Goal: Find specific fact: Find specific fact

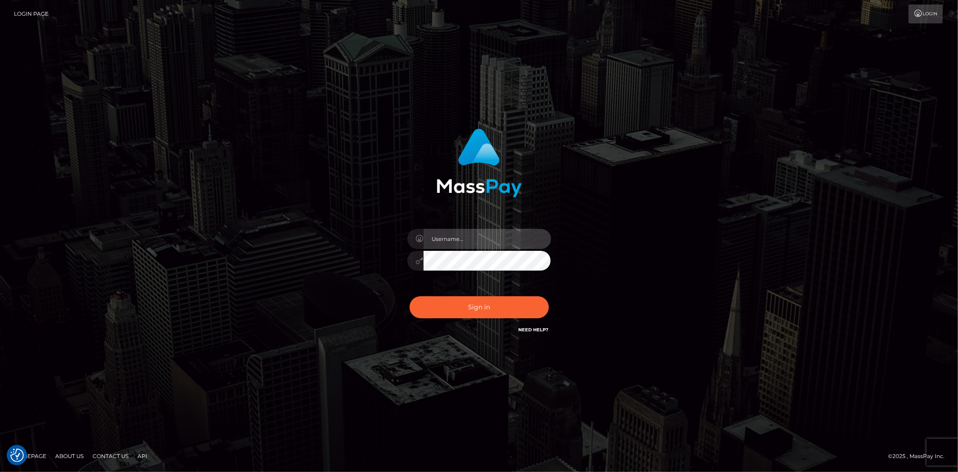
type input "Bern.Spree"
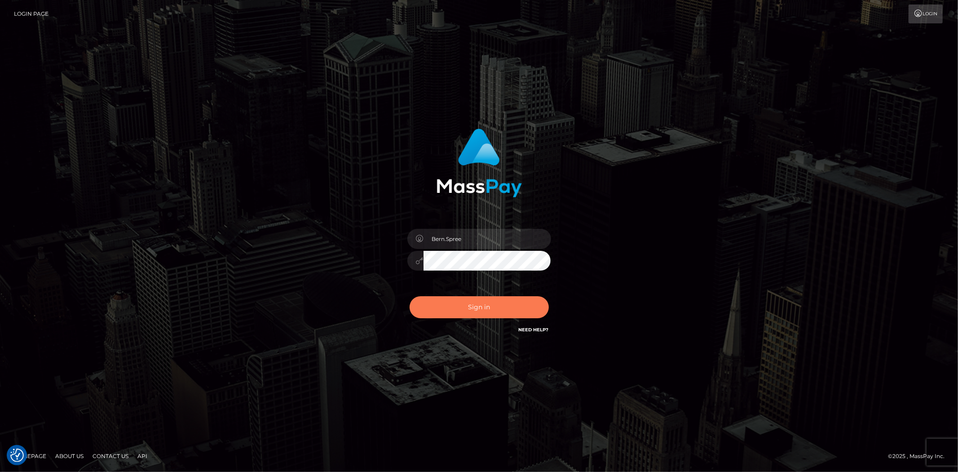
click at [447, 309] on button "Sign in" at bounding box center [479, 307] width 139 height 22
type input "Bern.Spree"
click at [468, 301] on button "Sign in" at bounding box center [479, 307] width 139 height 22
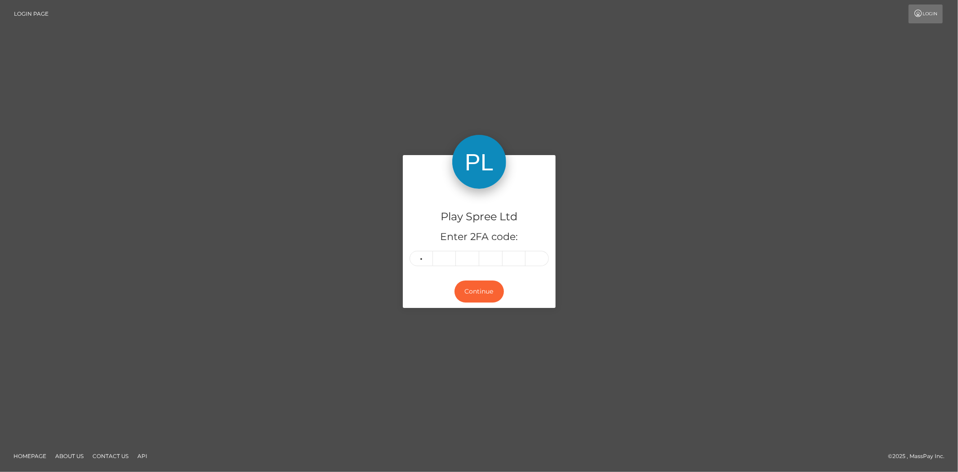
type input "0"
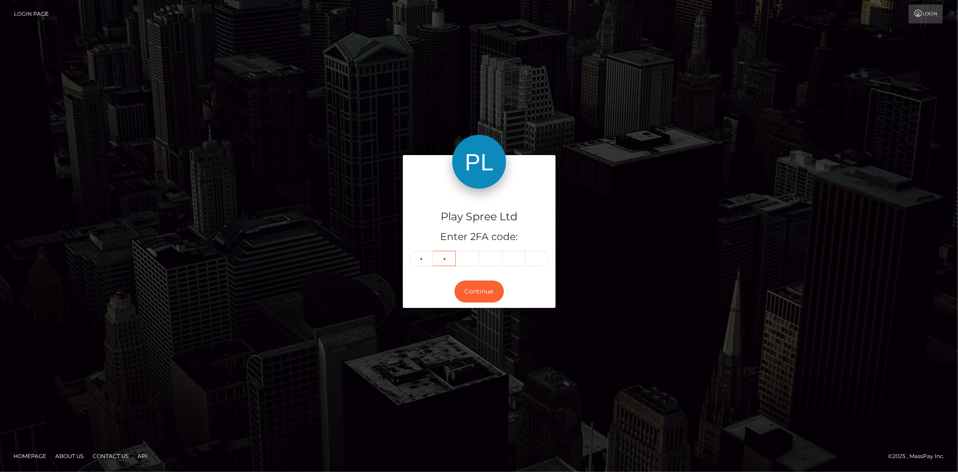
type input "4"
type input "5"
type input "2"
type input "4"
type input "6"
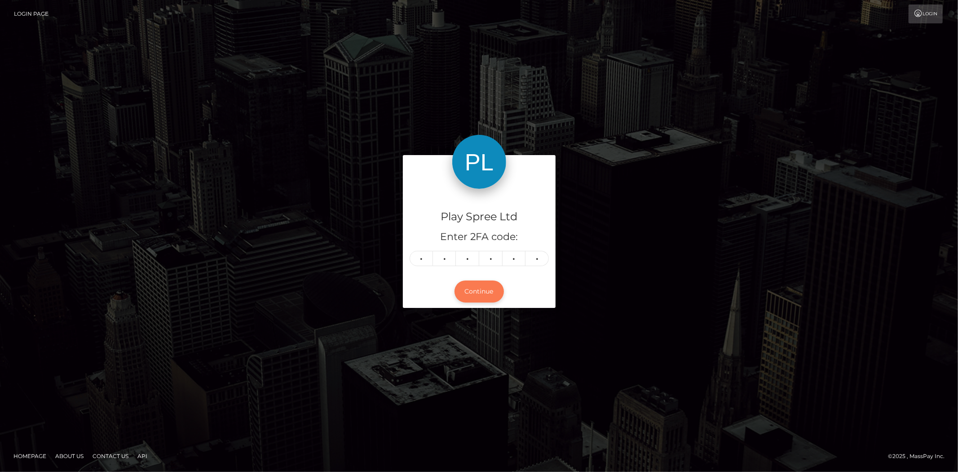
click at [487, 293] on button "Continue" at bounding box center [479, 291] width 49 height 22
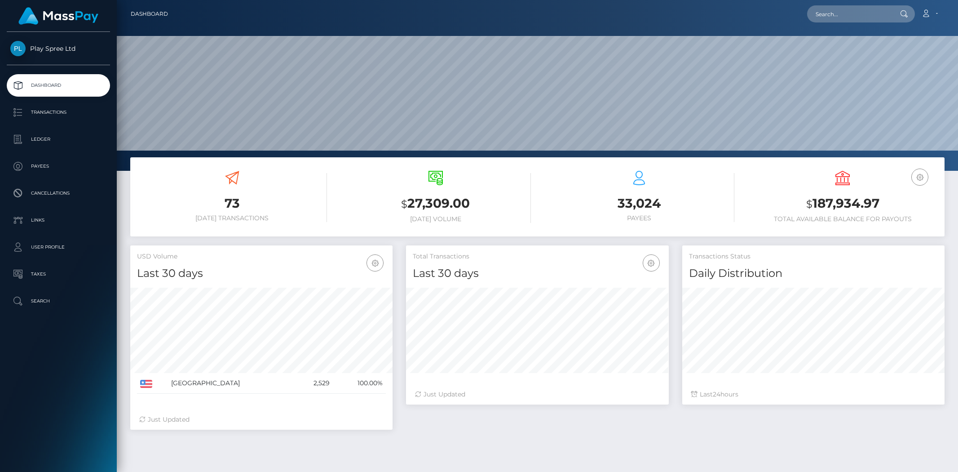
click at [880, 204] on h3 "$ 187,934.97" at bounding box center [843, 204] width 190 height 18
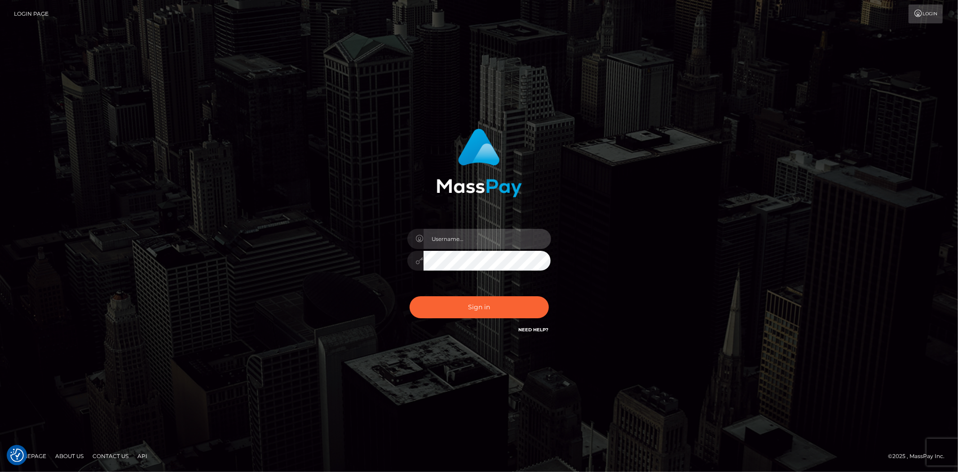
click at [451, 236] on input "text" at bounding box center [488, 239] width 128 height 20
type input "Bern.Spree"
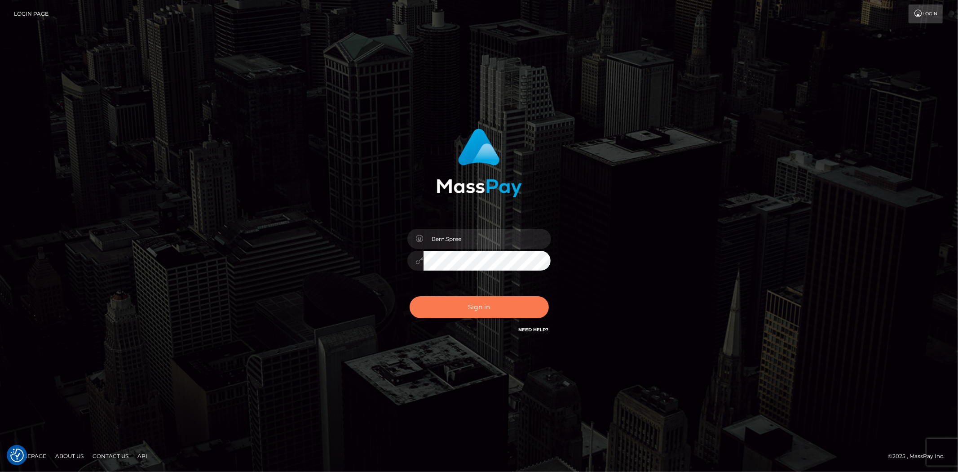
click at [442, 306] on button "Sign in" at bounding box center [479, 307] width 139 height 22
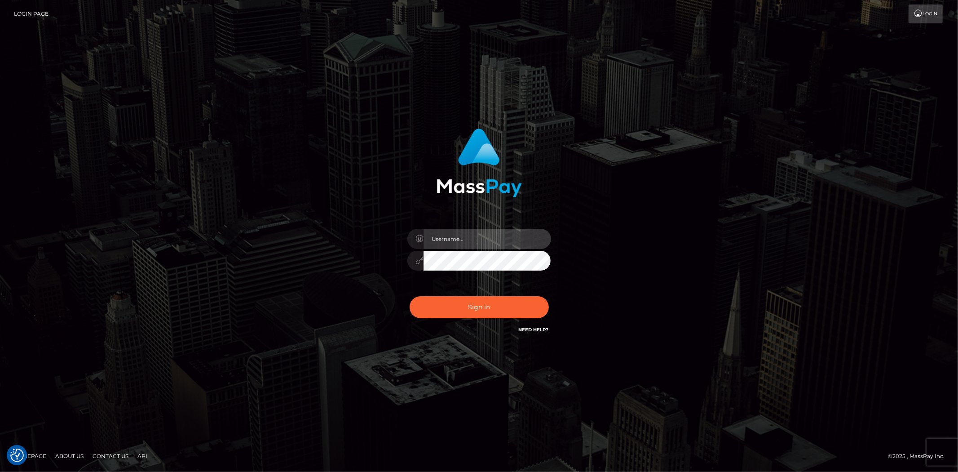
click at [448, 243] on input "text" at bounding box center [488, 239] width 128 height 20
type input "Bern.Spree"
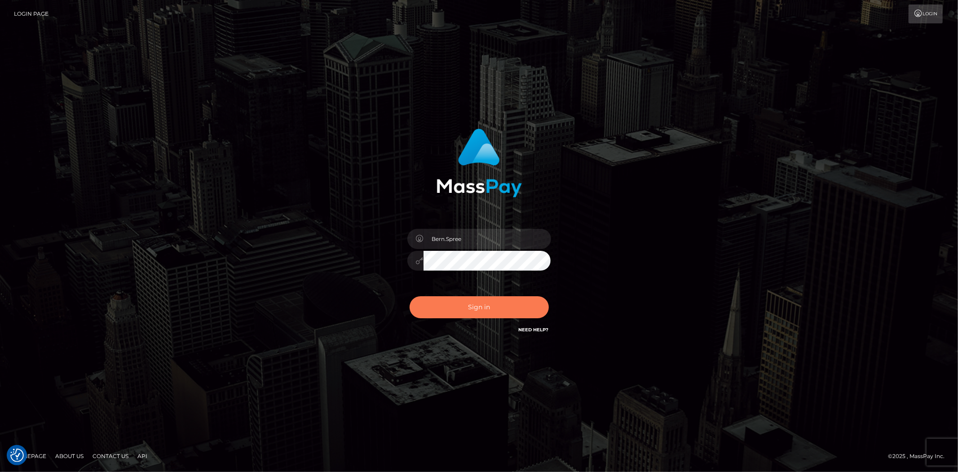
click at [454, 303] on button "Sign in" at bounding box center [479, 307] width 139 height 22
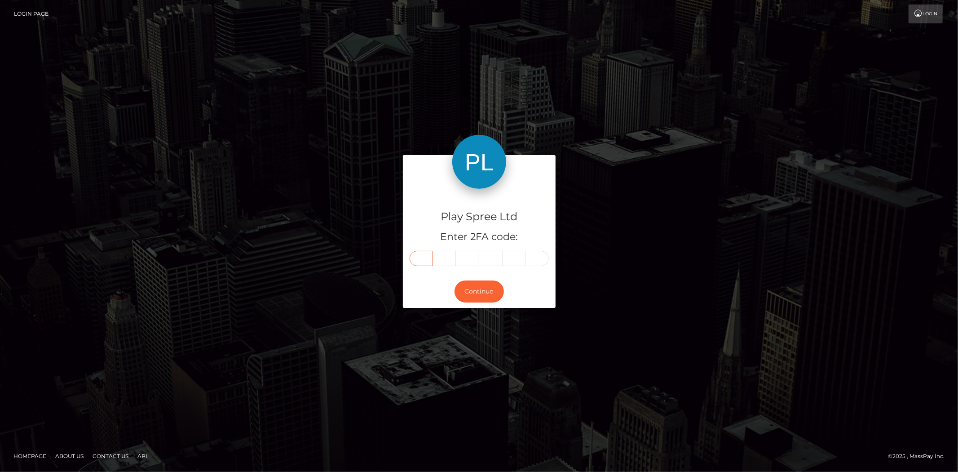
click at [422, 253] on input "text" at bounding box center [421, 258] width 23 height 15
type input "5"
type input "1"
type input "6"
type input "2"
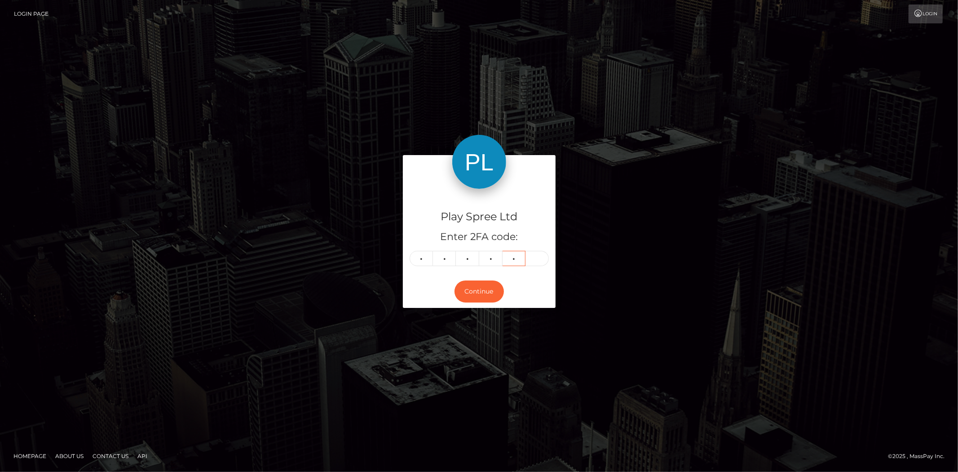
type input "3"
type input "5"
click at [475, 288] on button "Continue" at bounding box center [479, 291] width 49 height 22
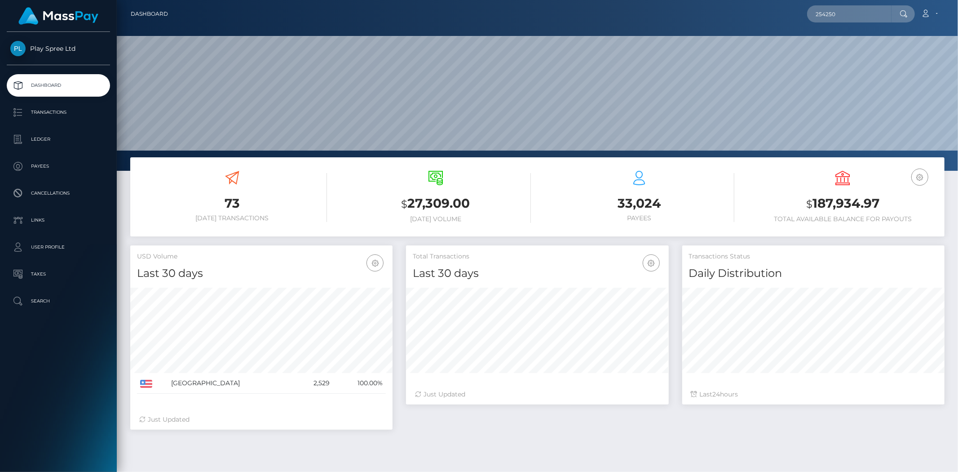
scroll to position [159, 262]
type input "254250"
click at [860, 18] on input "254250" at bounding box center [849, 13] width 84 height 17
drag, startPoint x: 859, startPoint y: 17, endPoint x: 671, endPoint y: 10, distance: 188.8
click at [671, 10] on div "254250 Loading... Loading... Account Edit Profile Logout" at bounding box center [559, 13] width 769 height 19
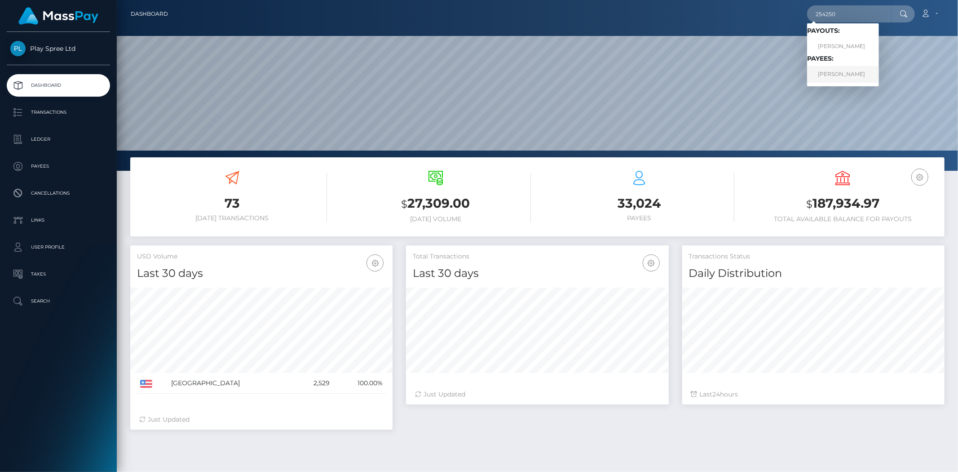
click at [830, 80] on link "BRANDON JAMES TODD" at bounding box center [843, 74] width 72 height 17
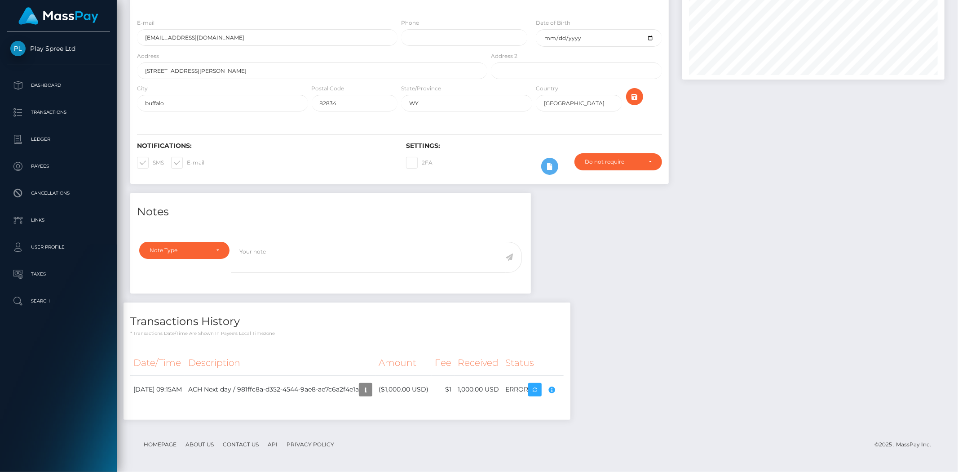
scroll to position [108, 262]
click at [628, 308] on div "Notes Note Type Compliance Clear Compliance General Note Type" at bounding box center [538, 311] width 828 height 236
click at [583, 388] on body "Play Spree Ltd Dashboard Transactions Ledger Payees Cancellations" at bounding box center [479, 236] width 958 height 472
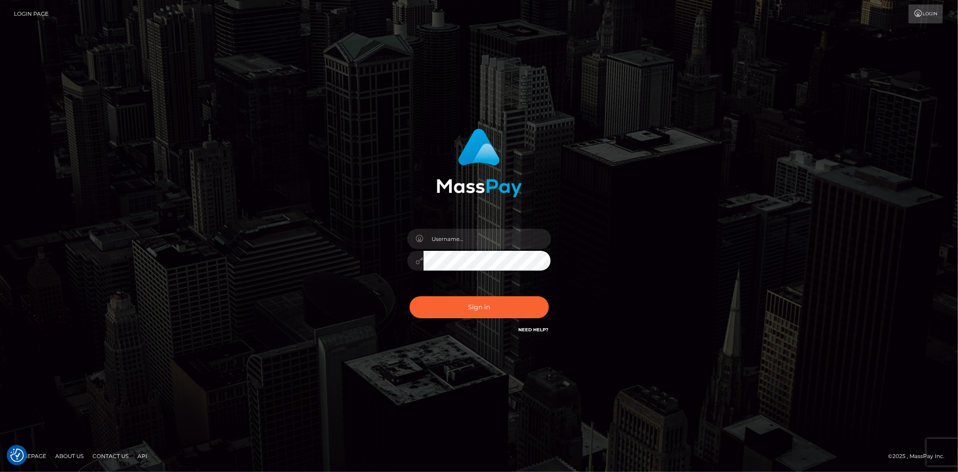
click at [473, 220] on div "Sign in" at bounding box center [479, 232] width 236 height 220
click at [469, 241] on input "text" at bounding box center [488, 239] width 128 height 20
type input "Bern.Spree"
click at [437, 306] on button "Sign in" at bounding box center [479, 307] width 139 height 22
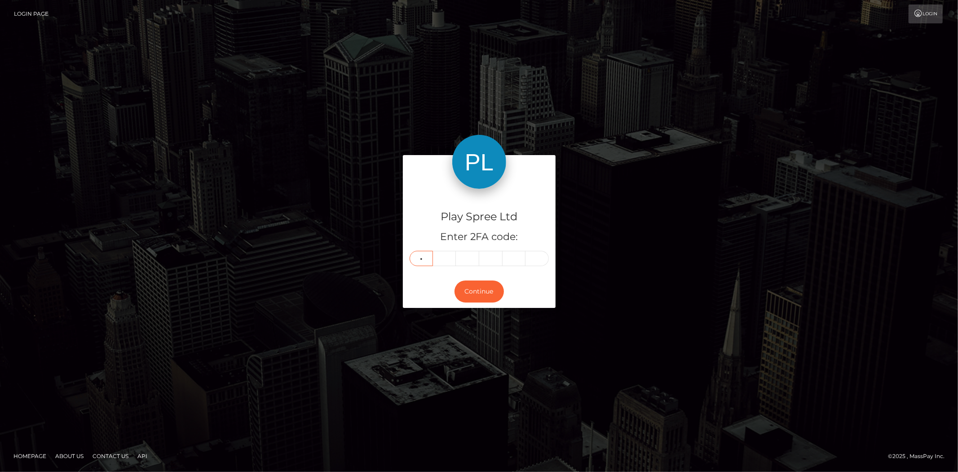
type input "8"
type input "2"
type input "1"
type input "5"
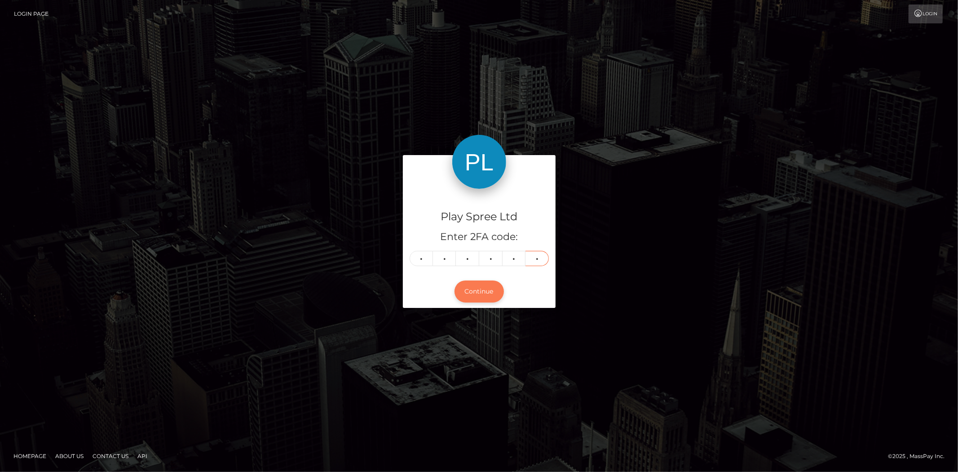
type input "2"
click at [491, 295] on button "Continue" at bounding box center [479, 291] width 49 height 22
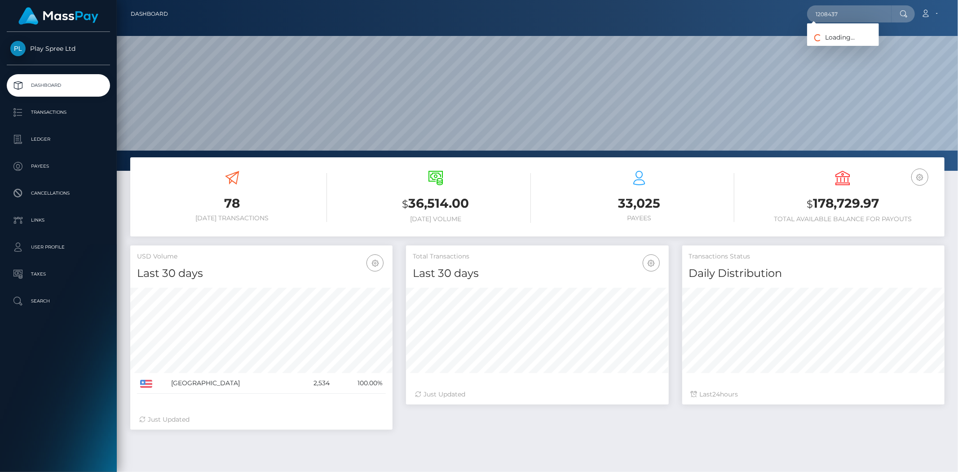
scroll to position [159, 262]
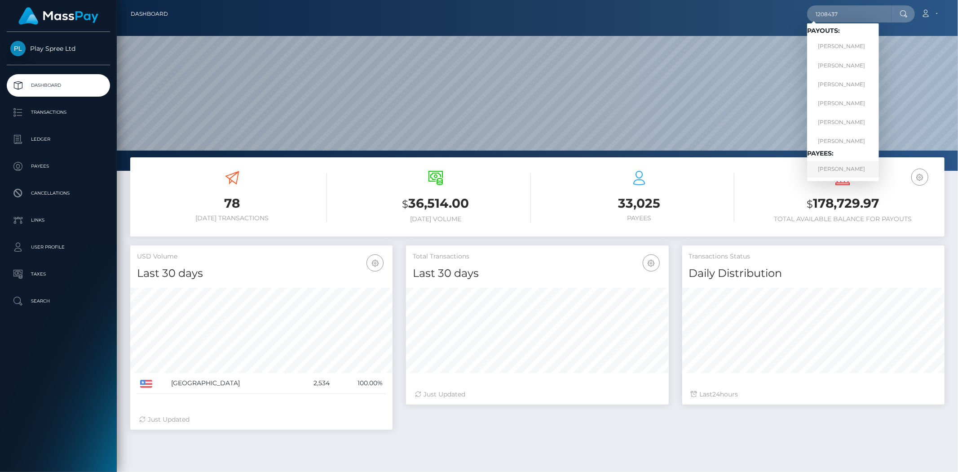
type input "1208437"
click at [845, 164] on link "RUTHIE PRISCILLA BURKINS" at bounding box center [843, 169] width 72 height 17
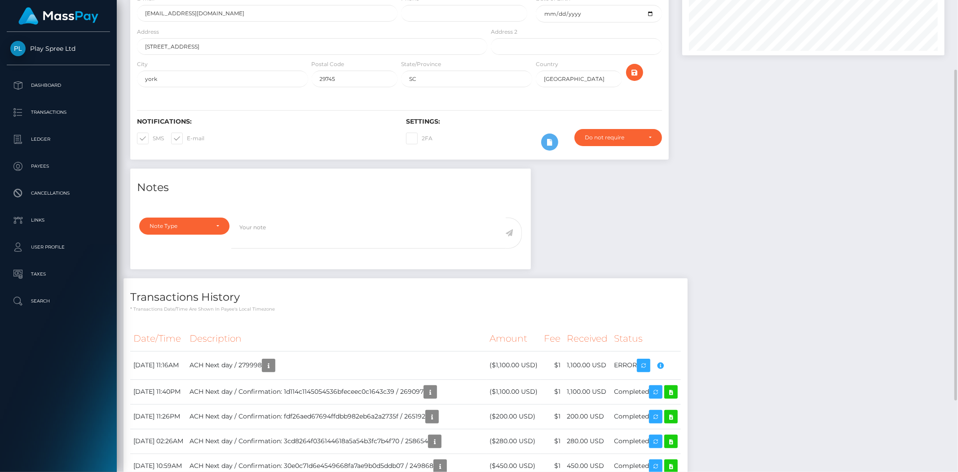
scroll to position [50, 0]
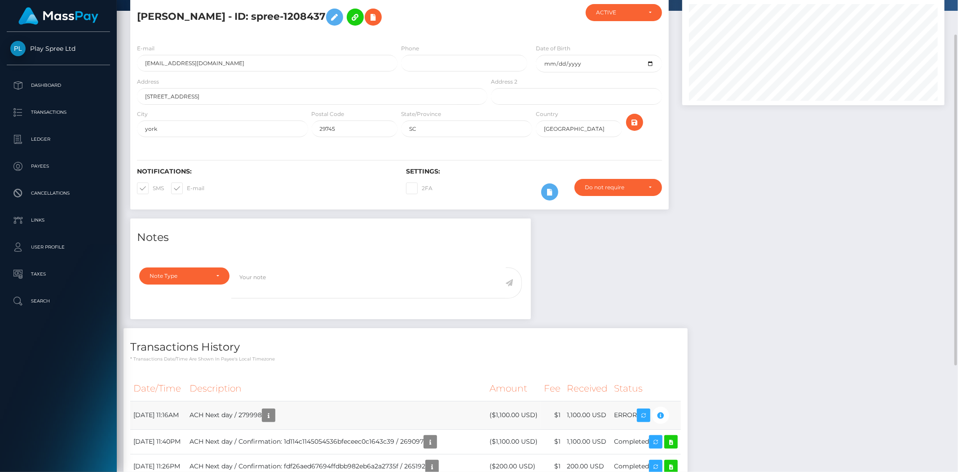
drag, startPoint x: 254, startPoint y: 416, endPoint x: 279, endPoint y: 414, distance: 24.3
click at [279, 414] on td "ACH Next day / 279998" at bounding box center [336, 415] width 300 height 28
copy td "279998"
